Goal: Transaction & Acquisition: Purchase product/service

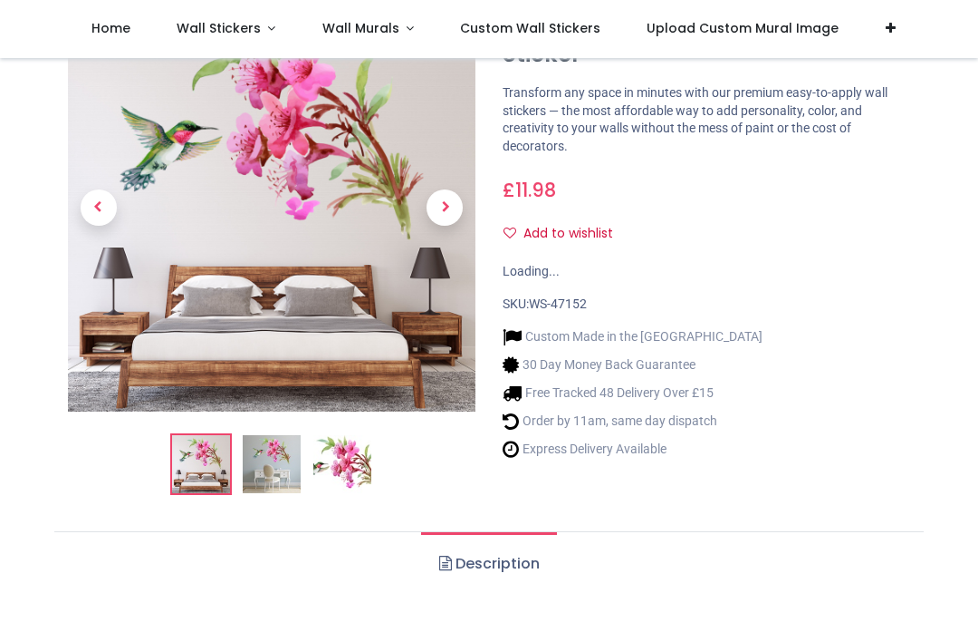
scroll to position [137, 0]
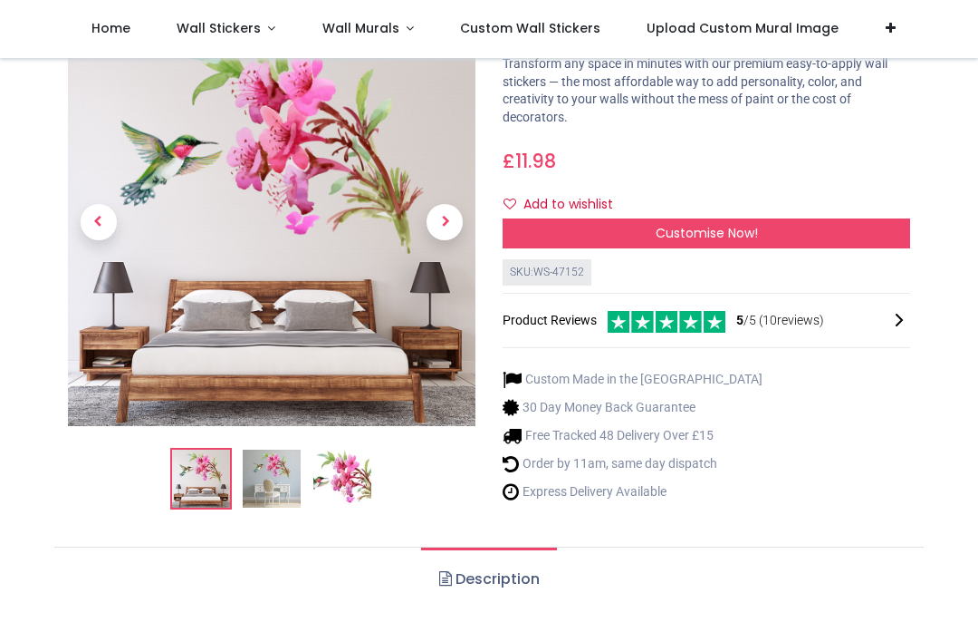
click at [276, 482] on img at bounding box center [272, 479] width 58 height 58
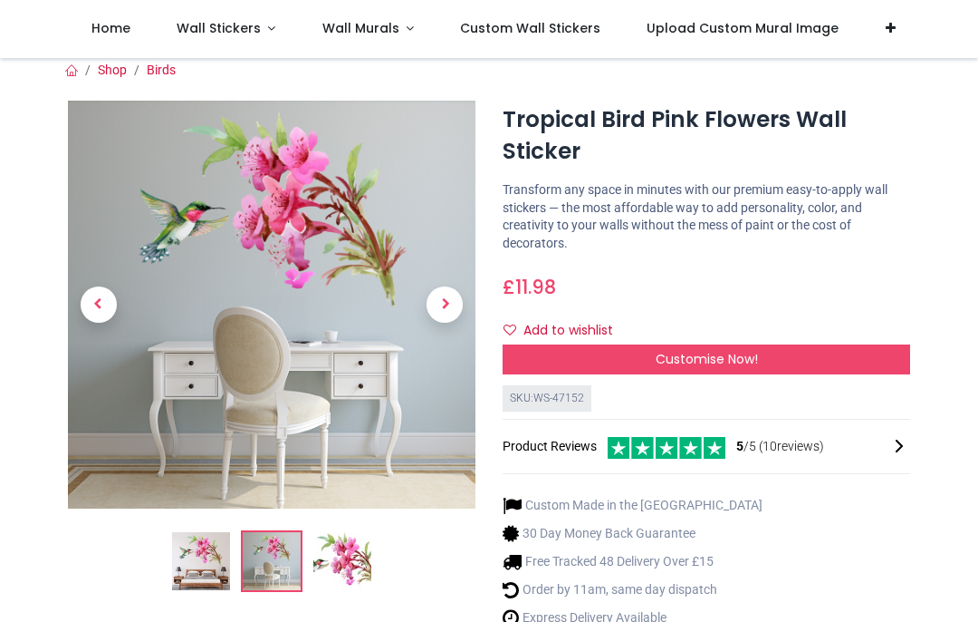
scroll to position [7, 0]
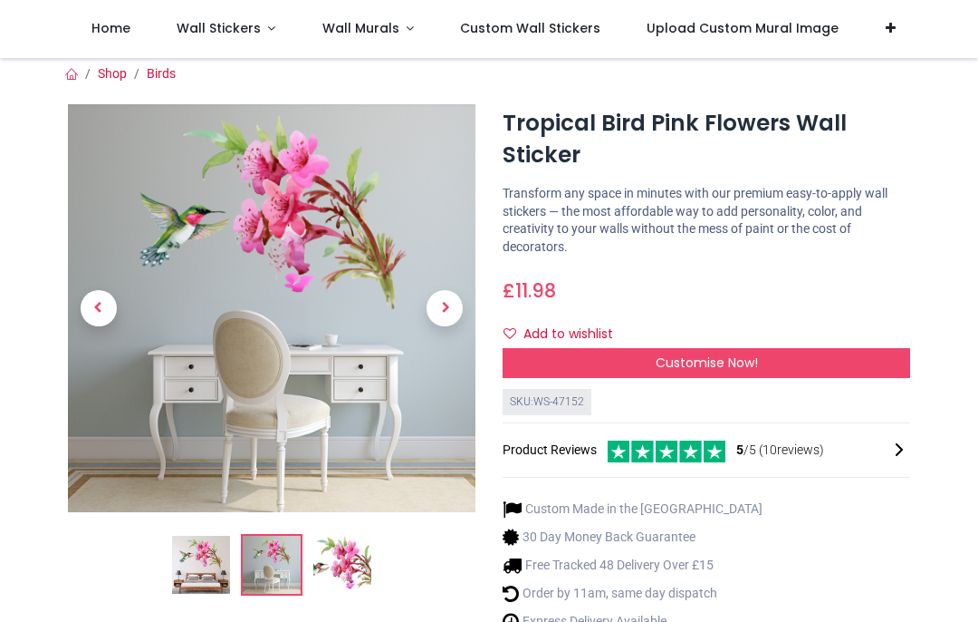
click at [445, 309] on span "Next" at bounding box center [445, 308] width 36 height 36
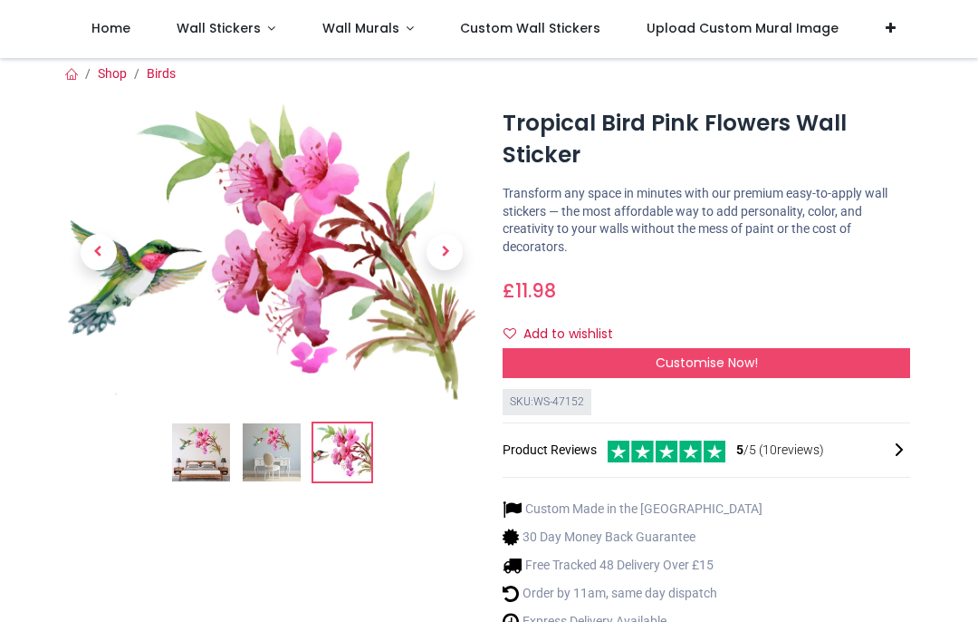
click at [94, 250] on span "Previous" at bounding box center [99, 252] width 36 height 36
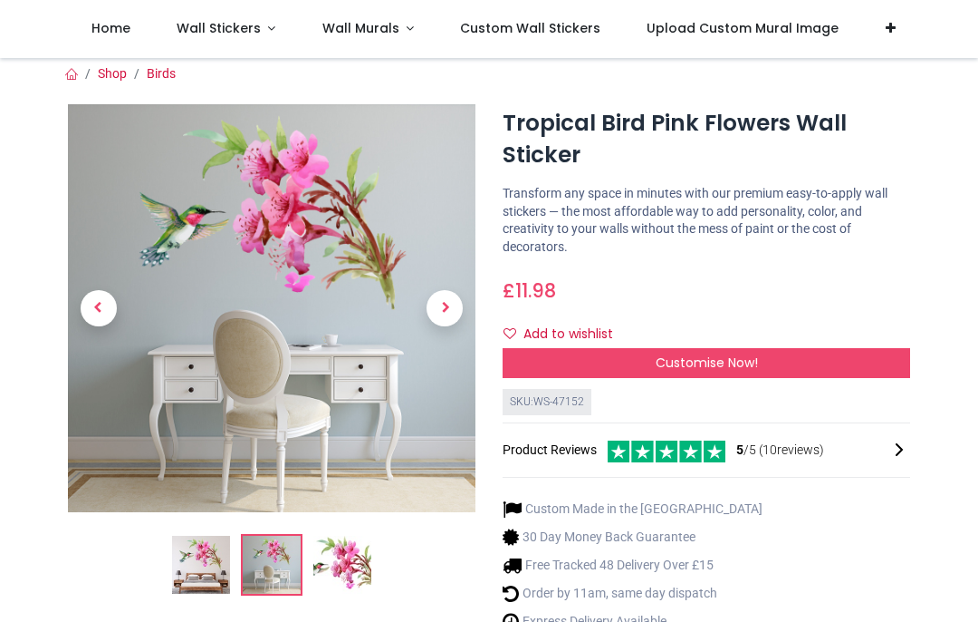
click at [784, 350] on div "Customise Now!" at bounding box center [707, 363] width 408 height 31
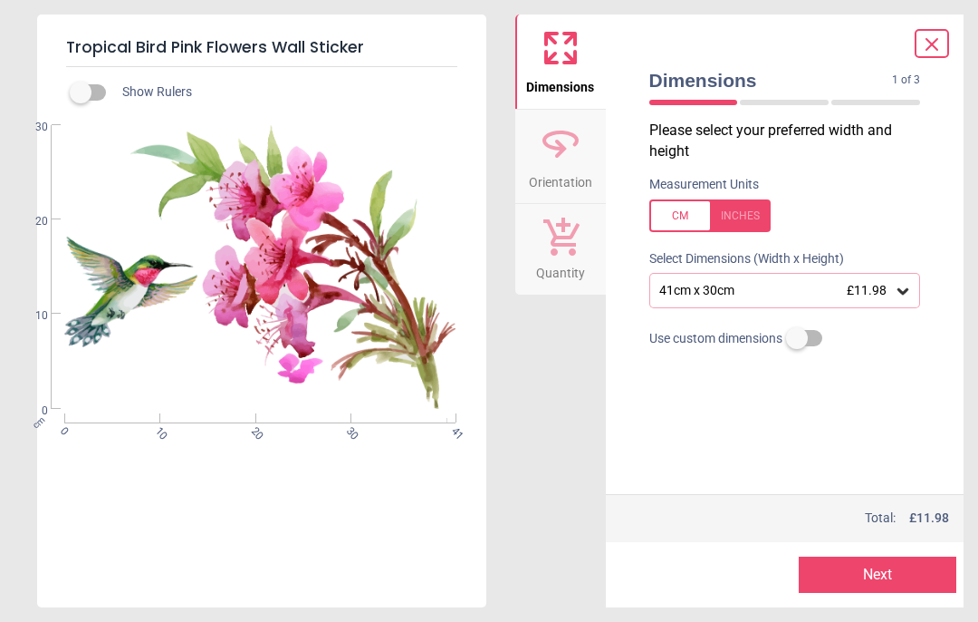
click at [905, 289] on icon at bounding box center [903, 291] width 11 height 6
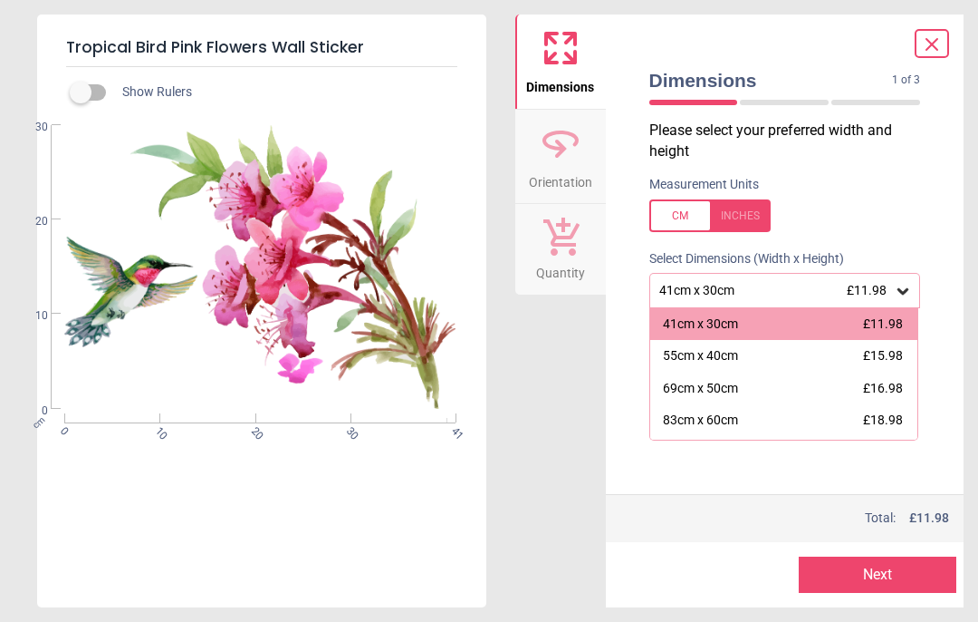
click at [907, 288] on icon at bounding box center [903, 291] width 11 height 6
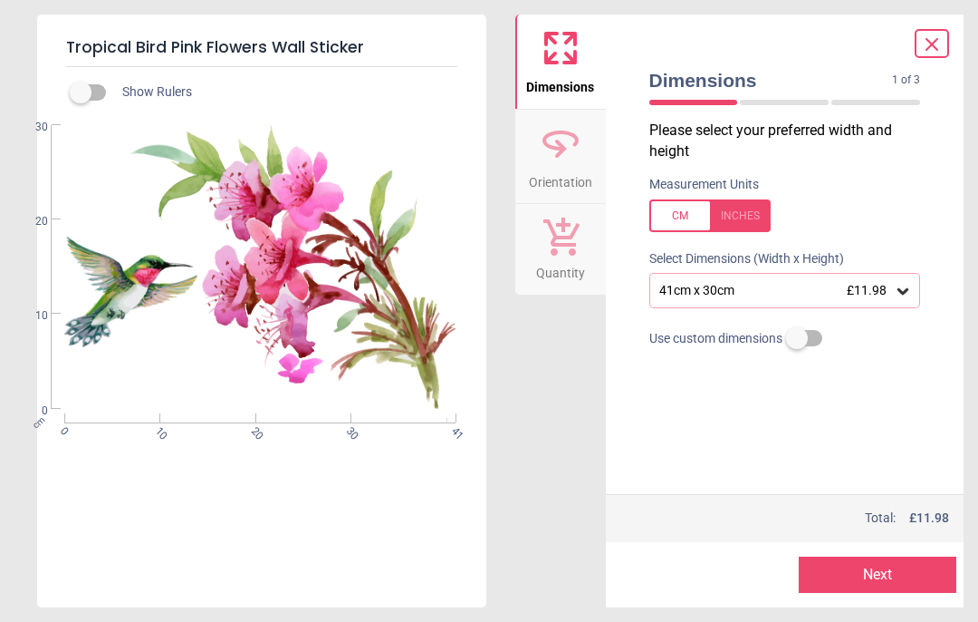
click at [901, 292] on icon at bounding box center [903, 291] width 18 height 18
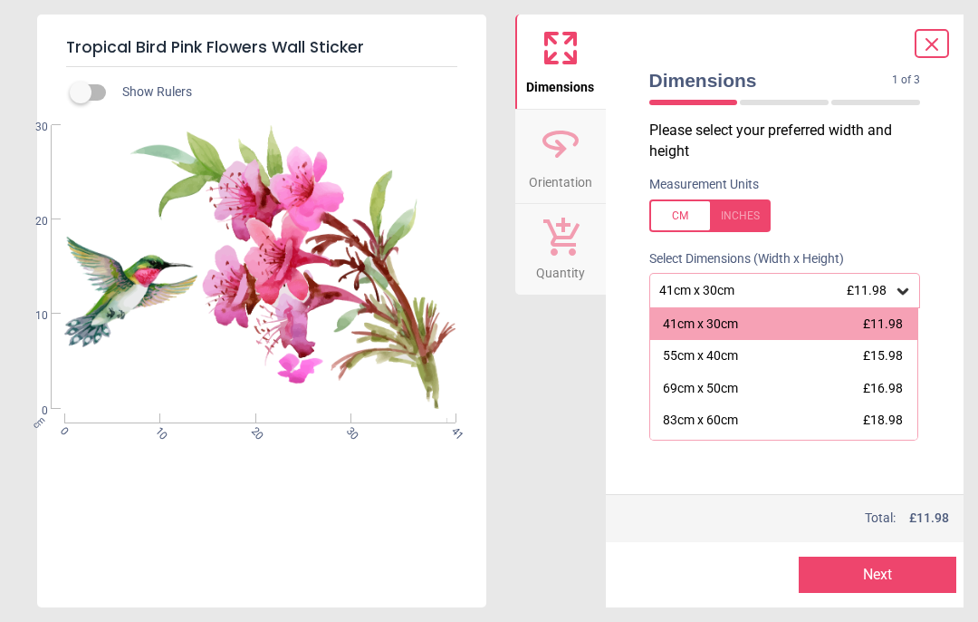
click at [830, 352] on div "55cm x 40cm £15.98" at bounding box center [785, 356] width 268 height 33
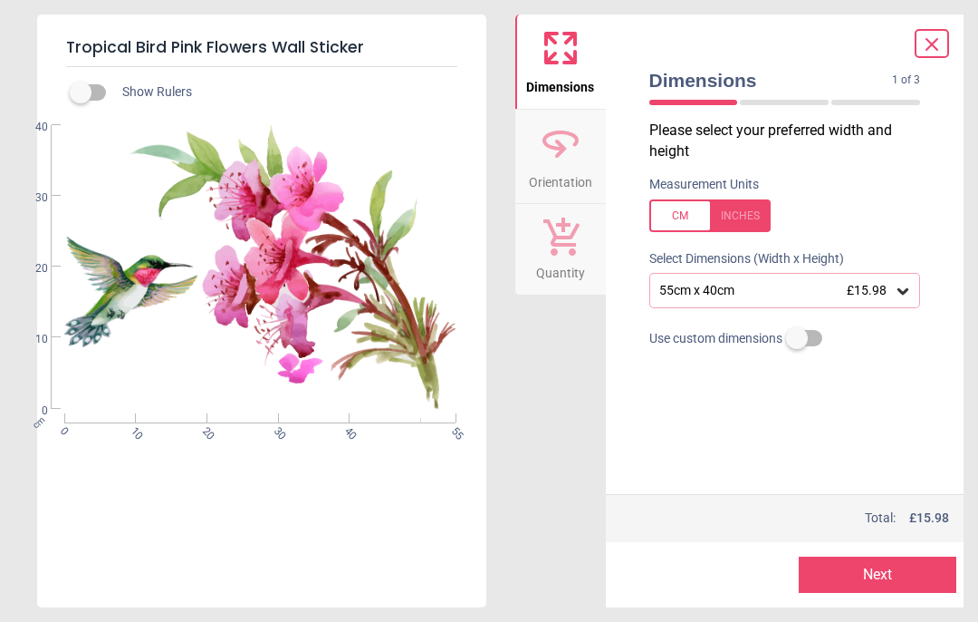
click at [881, 566] on button "Next" at bounding box center [878, 574] width 158 height 36
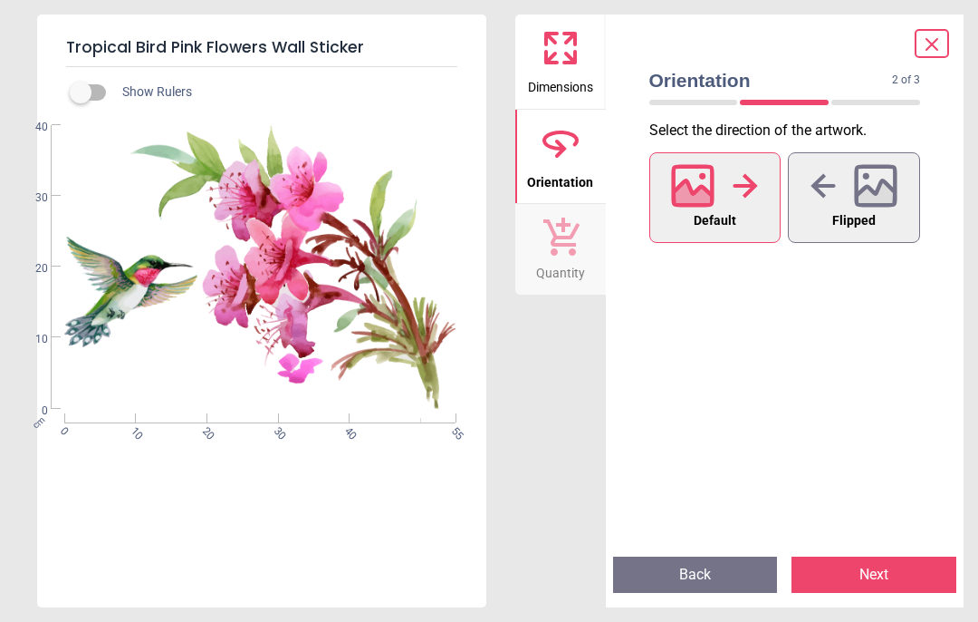
click at [864, 202] on icon at bounding box center [876, 196] width 39 height 32
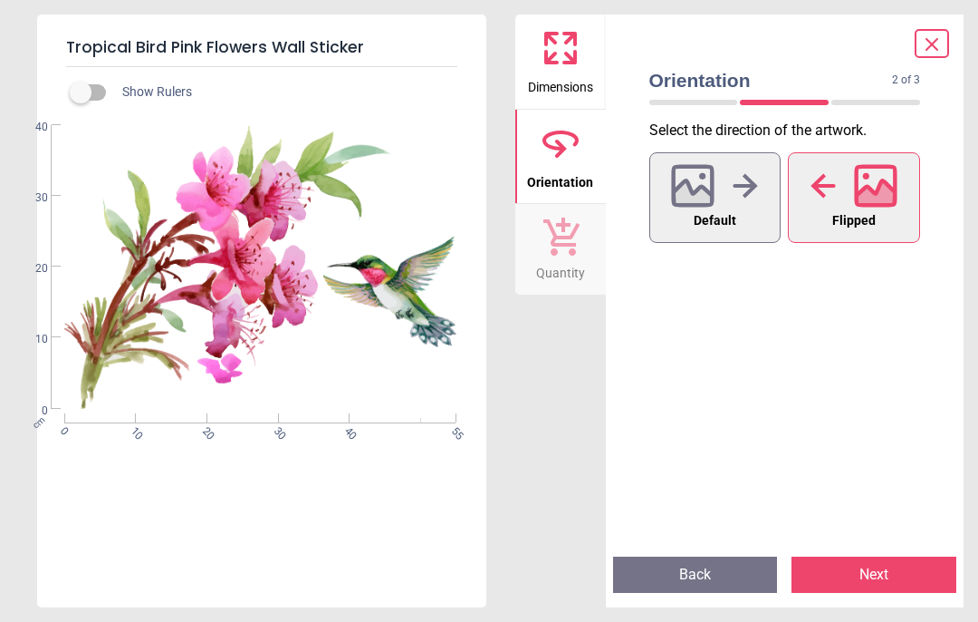
click at [734, 211] on span "Default" at bounding box center [715, 221] width 43 height 24
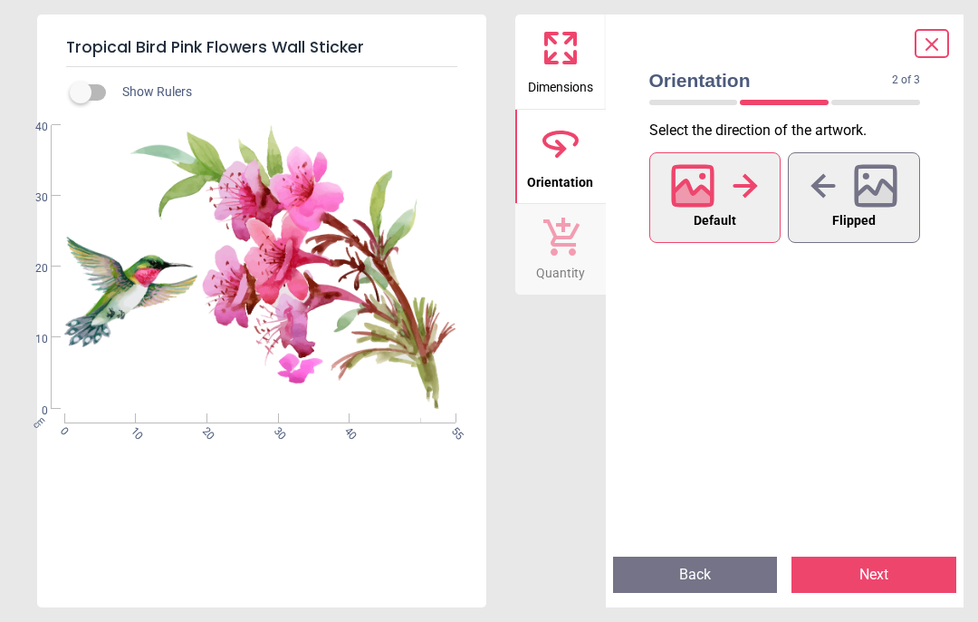
click at [871, 565] on button "Next" at bounding box center [874, 574] width 165 height 36
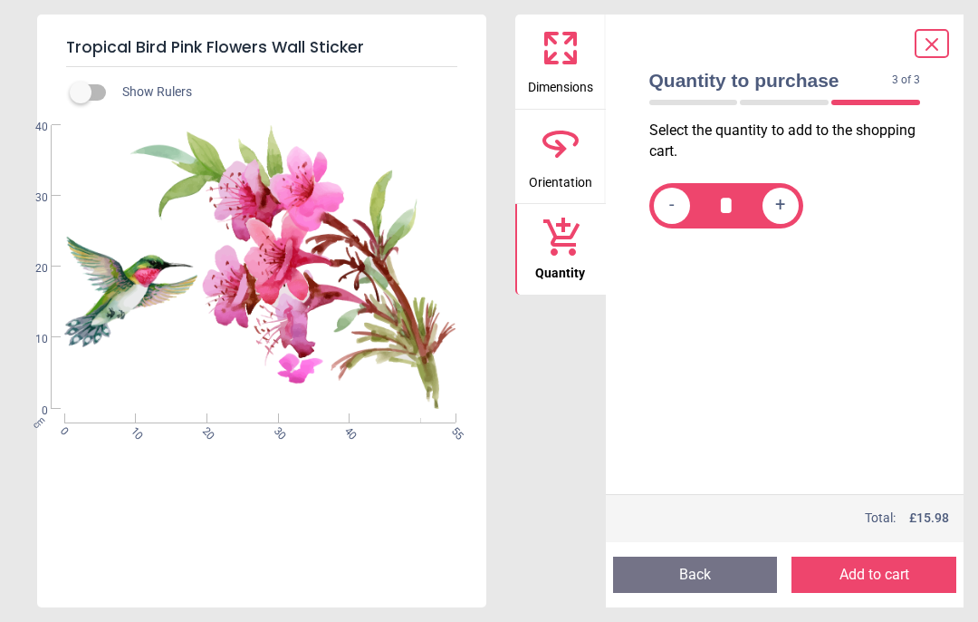
click at [923, 39] on icon at bounding box center [932, 45] width 22 height 22
